Goal: Find specific page/section: Find specific page/section

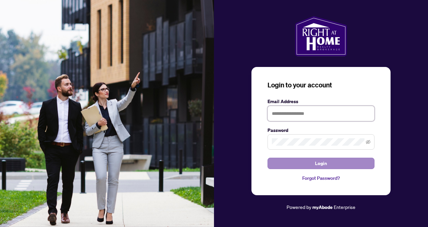
type input "**********"
click at [317, 162] on span "Login" at bounding box center [321, 163] width 12 height 11
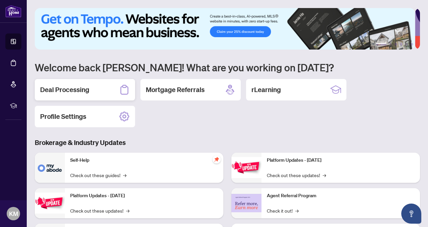
click at [100, 87] on div "Deal Processing" at bounding box center [85, 89] width 100 height 21
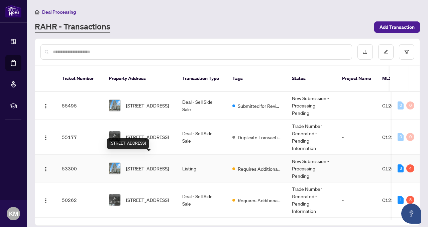
click at [150, 165] on span "[STREET_ADDRESS]" at bounding box center [147, 168] width 43 height 7
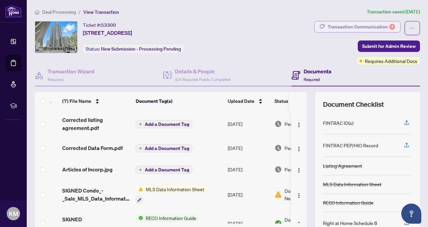
click at [351, 26] on div "Transaction Communication 4" at bounding box center [362, 26] width 68 height 11
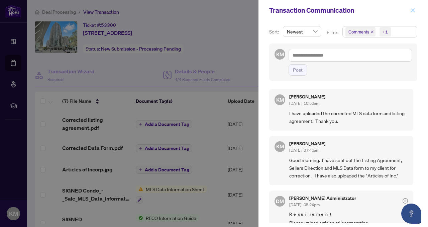
click at [414, 9] on icon "close" at bounding box center [414, 10] width 4 height 4
